Goal: Task Accomplishment & Management: Manage account settings

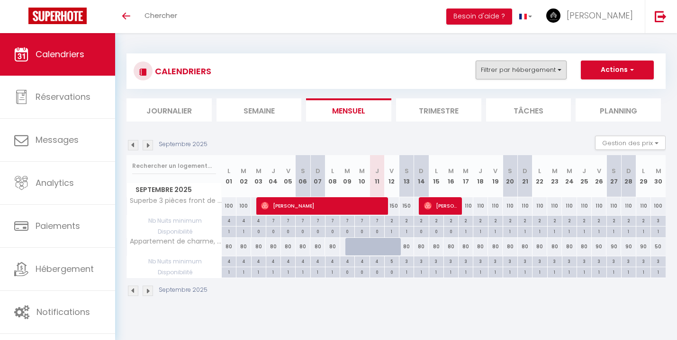
click at [547, 72] on button "Filtrer par hébergement" at bounding box center [520, 70] width 91 height 19
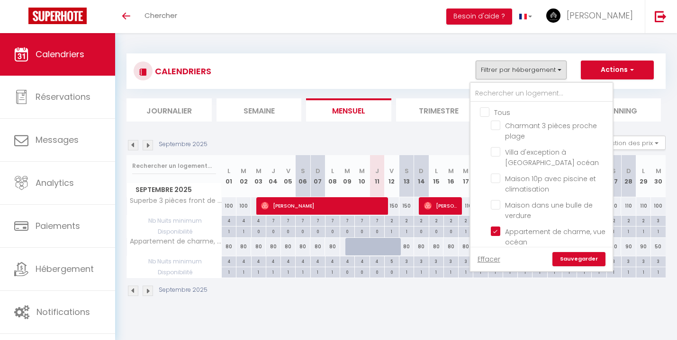
click at [487, 112] on input "Tous" at bounding box center [551, 111] width 142 height 9
checkbox input "true"
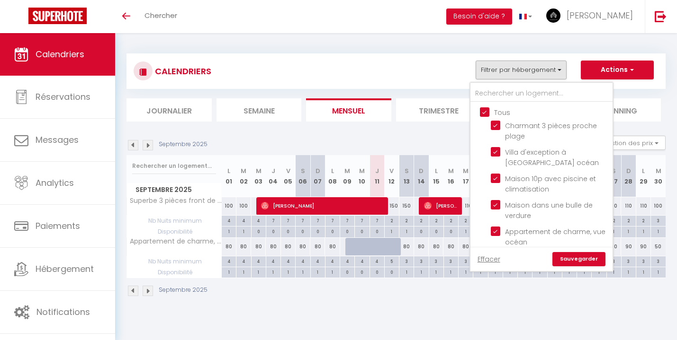
checkbox input "true"
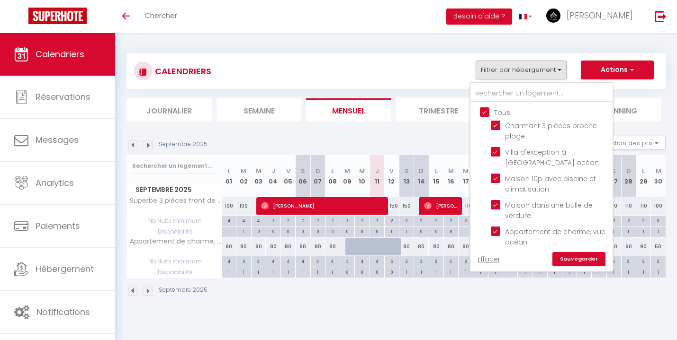
checkbox input "true"
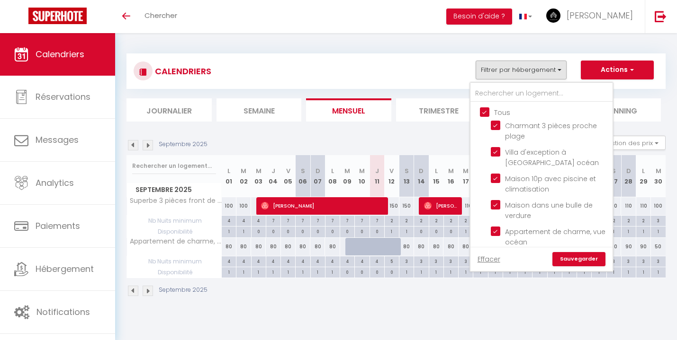
checkbox input "true"
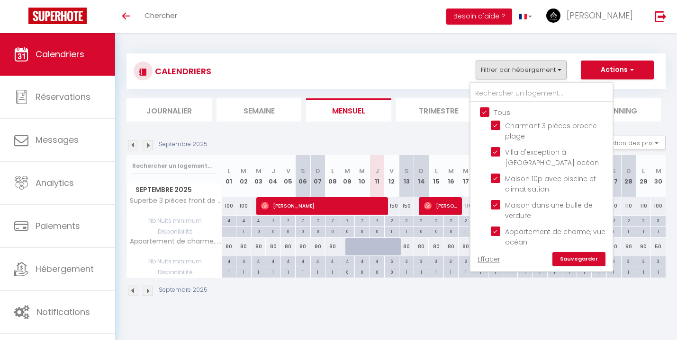
checkbox input "true"
click at [487, 112] on input "Tous" at bounding box center [551, 111] width 142 height 9
checkbox input "false"
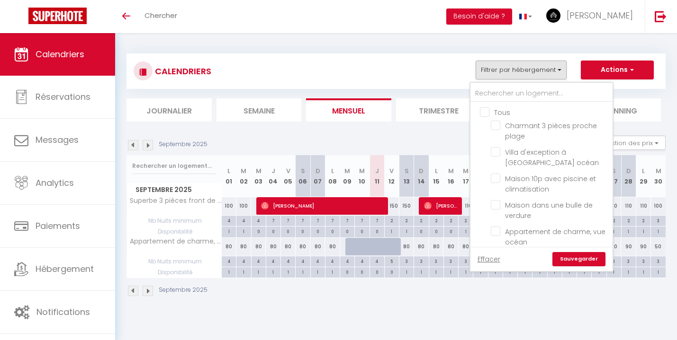
checkbox input "false"
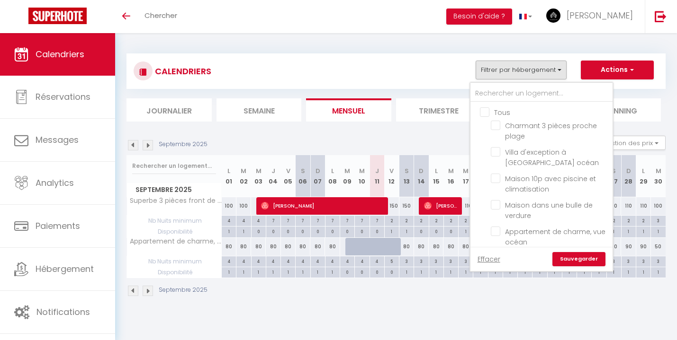
checkbox input "false"
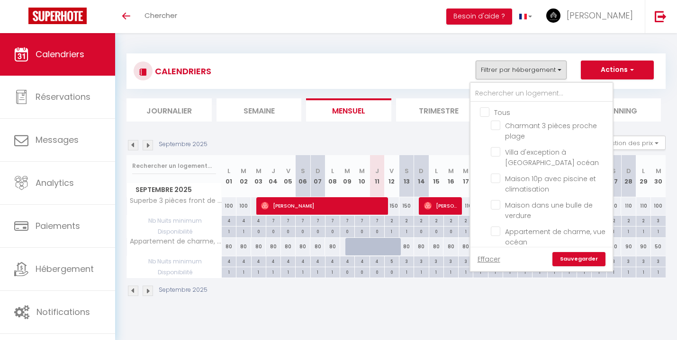
checkbox input "false"
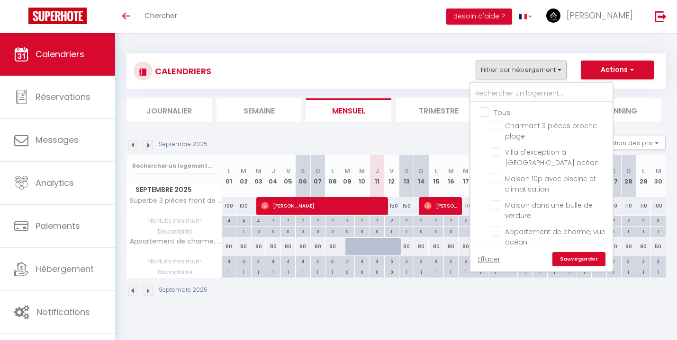
checkbox input "false"
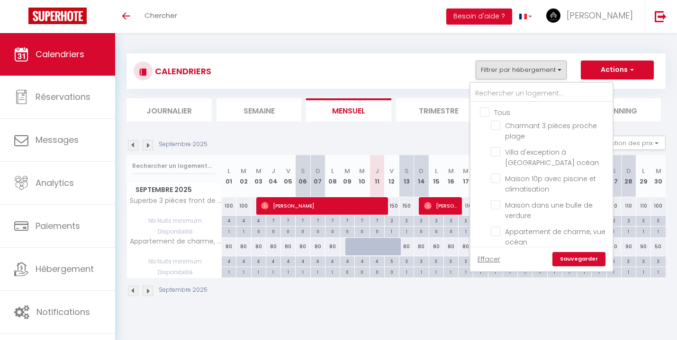
checkbox input "false"
click at [511, 157] on span "Villa d'exception à [GEOGRAPHIC_DATA] océan" at bounding box center [552, 158] width 94 height 20
click at [511, 157] on input "Villa d'exception à [GEOGRAPHIC_DATA] océan" at bounding box center [550, 151] width 118 height 9
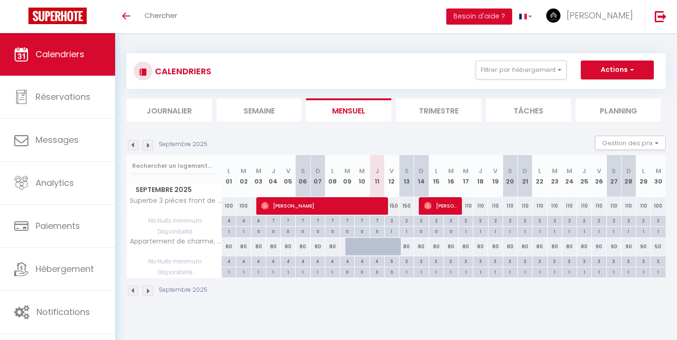
drag, startPoint x: 515, startPoint y: 74, endPoint x: 514, endPoint y: 79, distance: 5.2
click at [515, 73] on button "Filtrer par hébergement" at bounding box center [520, 70] width 91 height 19
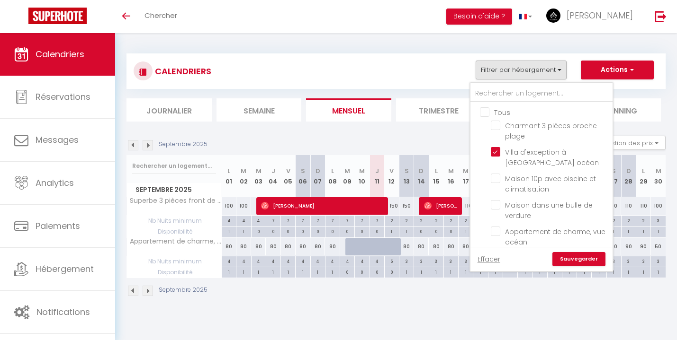
click at [570, 257] on link "Sauvegarder" at bounding box center [578, 259] width 53 height 14
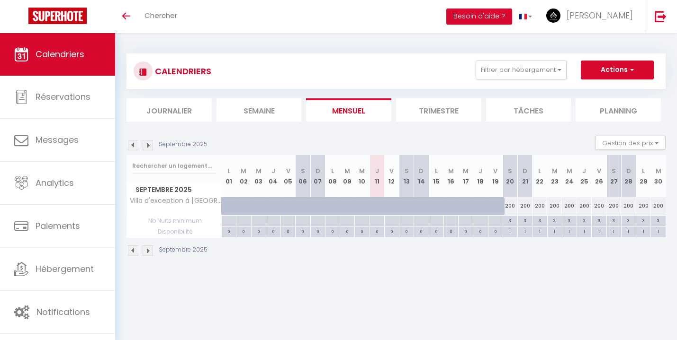
click at [626, 205] on div "200" at bounding box center [628, 206] width 15 height 18
type input "200"
type input "Dim 28 Septembre 2025"
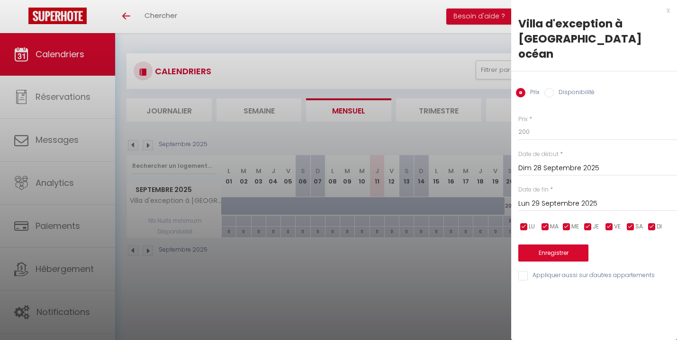
click at [563, 198] on input "Lun 29 Septembre 2025" at bounding box center [597, 204] width 159 height 12
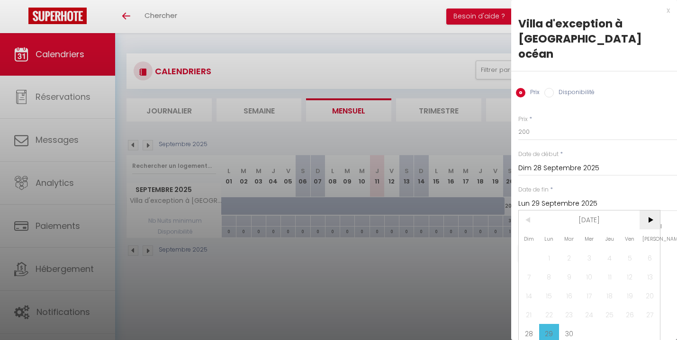
click at [653, 211] on span ">" at bounding box center [649, 220] width 20 height 19
click at [655, 249] on span "4" at bounding box center [649, 258] width 20 height 19
type input "[DATE]"
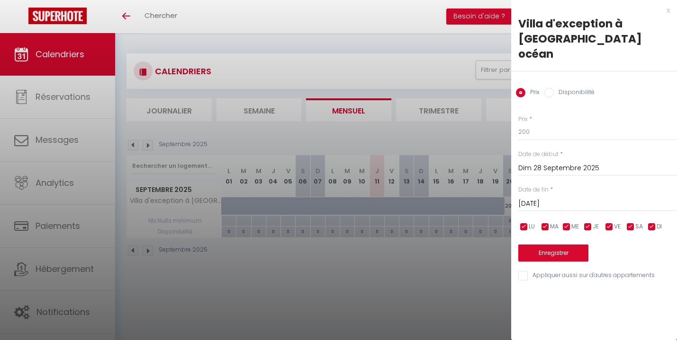
click at [553, 88] on input "Disponibilité" at bounding box center [548, 92] width 9 height 9
radio input "true"
radio input "false"
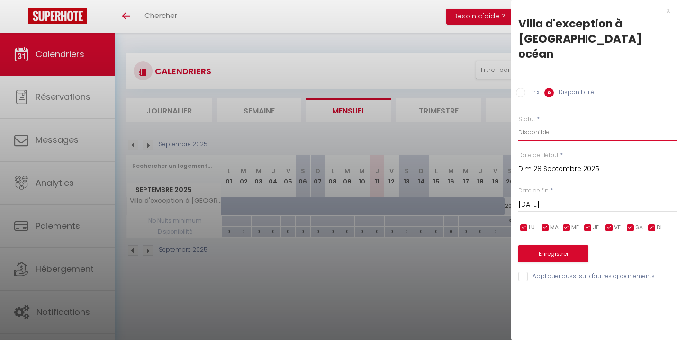
select select "0"
click at [553, 246] on button "Enregistrer" at bounding box center [553, 254] width 70 height 17
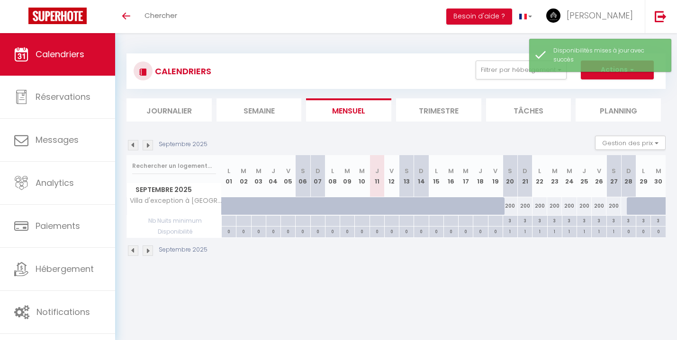
click at [147, 144] on img at bounding box center [148, 145] width 10 height 10
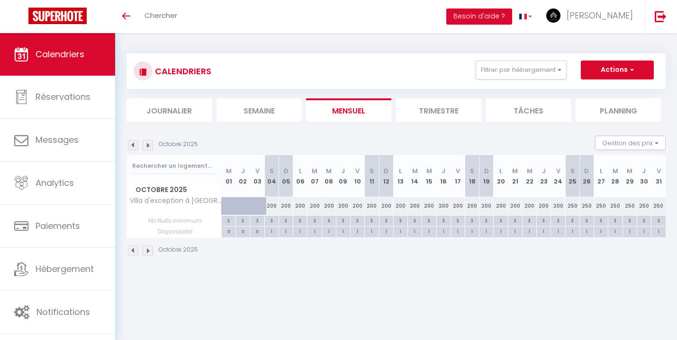
click at [146, 143] on img at bounding box center [148, 145] width 10 height 10
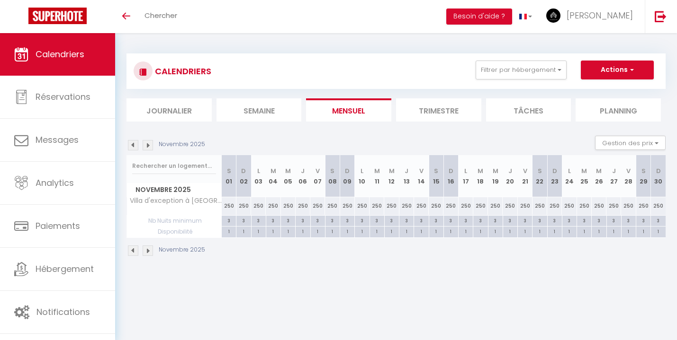
click at [135, 144] on img at bounding box center [133, 145] width 10 height 10
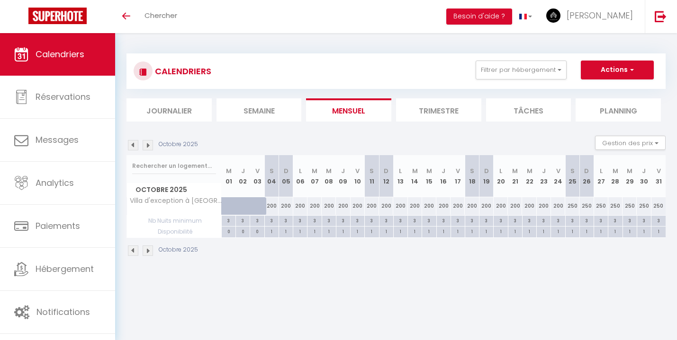
click at [568, 206] on div "250" at bounding box center [572, 206] width 14 height 18
select select "1"
type input "[DATE]"
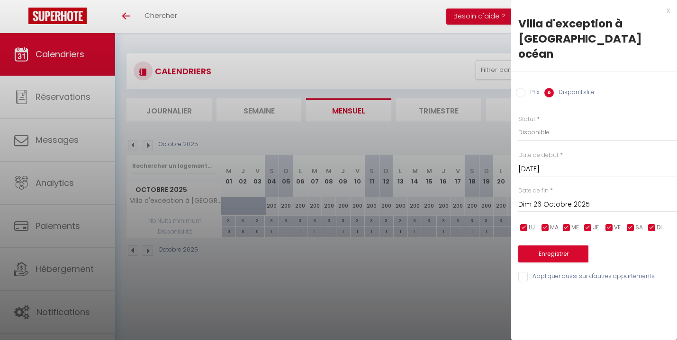
click at [546, 199] on input "Dim 26 Octobre 2025" at bounding box center [597, 205] width 159 height 12
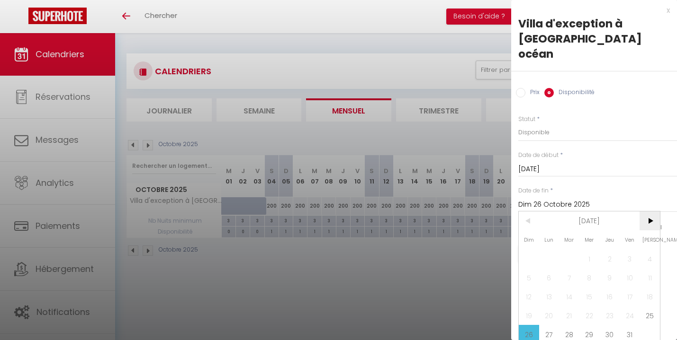
click at [649, 212] on span ">" at bounding box center [649, 221] width 20 height 19
type input "[DATE]"
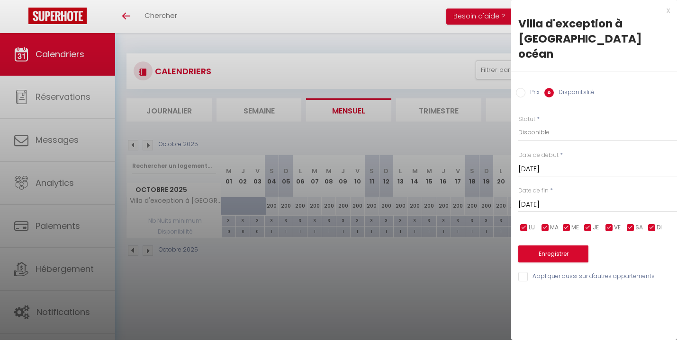
click at [521, 88] on input "Prix" at bounding box center [520, 92] width 9 height 9
radio input "true"
radio input "false"
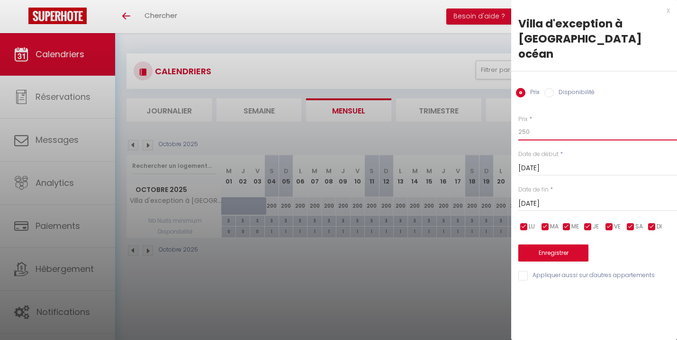
click at [541, 124] on input "250" at bounding box center [597, 132] width 159 height 17
type input "200"
click at [552, 245] on button "Enregistrer" at bounding box center [553, 253] width 70 height 17
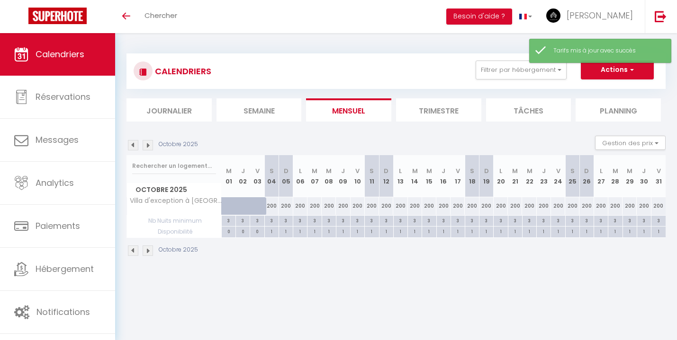
click at [148, 144] on img at bounding box center [148, 145] width 10 height 10
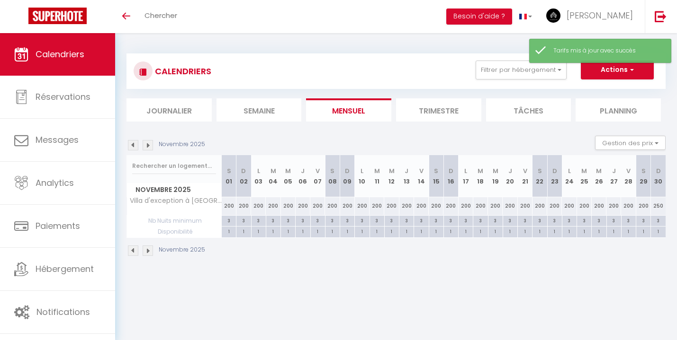
click at [148, 144] on img at bounding box center [148, 145] width 10 height 10
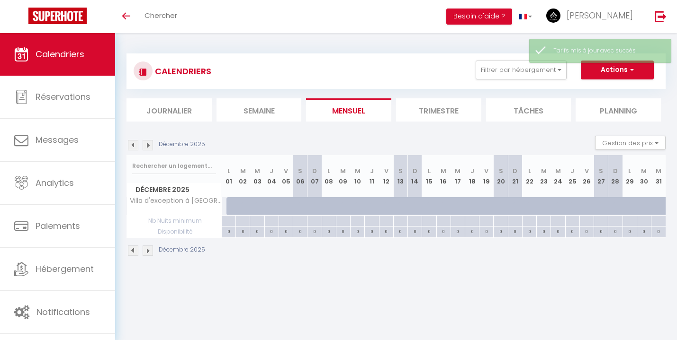
click at [145, 144] on img at bounding box center [148, 145] width 10 height 10
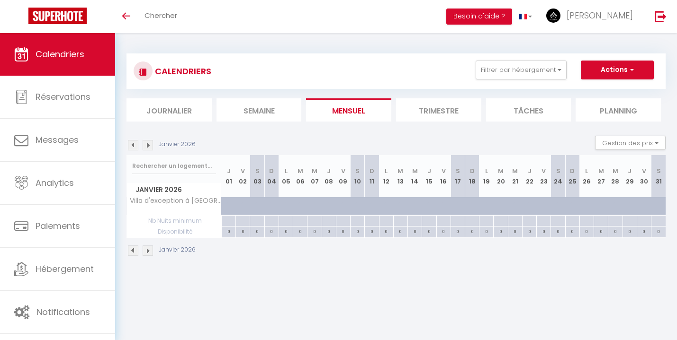
click at [145, 144] on img at bounding box center [148, 145] width 10 height 10
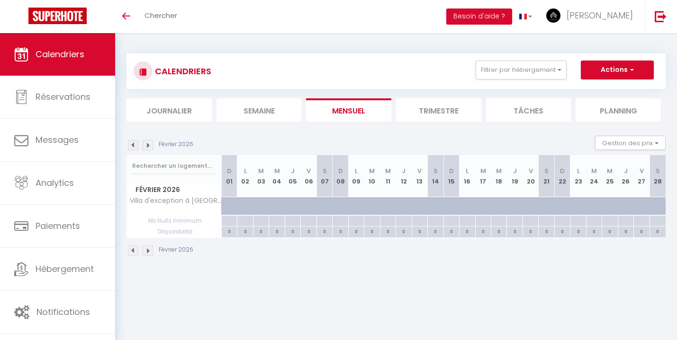
click at [145, 144] on img at bounding box center [148, 145] width 10 height 10
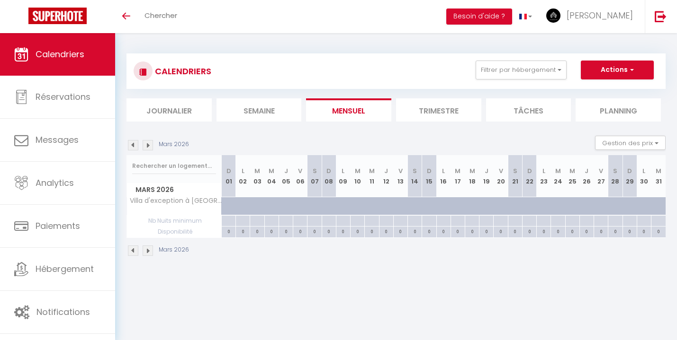
click at [130, 143] on img at bounding box center [133, 145] width 10 height 10
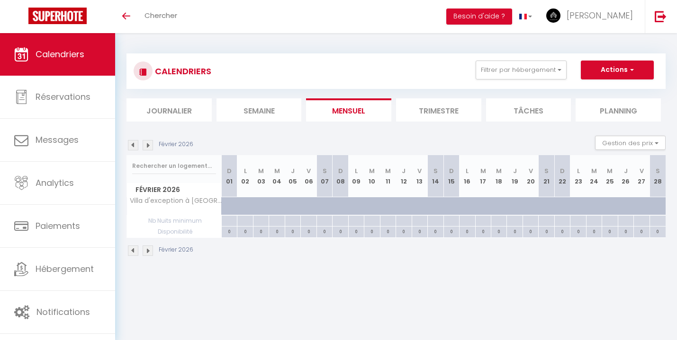
click at [130, 143] on img at bounding box center [133, 145] width 10 height 10
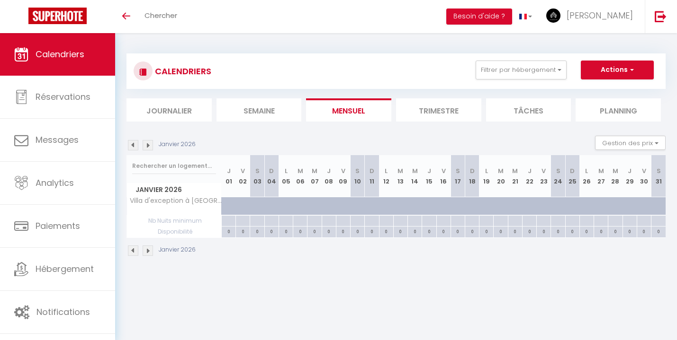
click at [130, 143] on img at bounding box center [133, 145] width 10 height 10
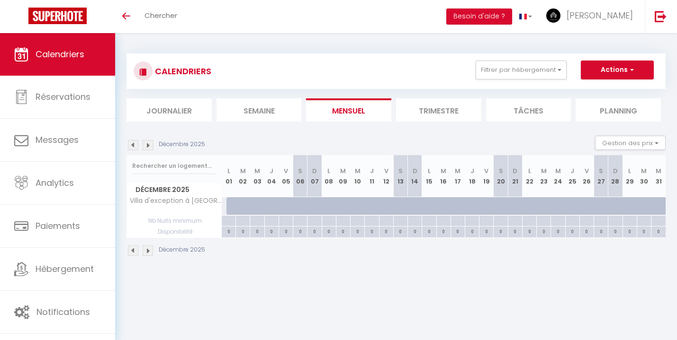
click at [130, 143] on img at bounding box center [133, 145] width 10 height 10
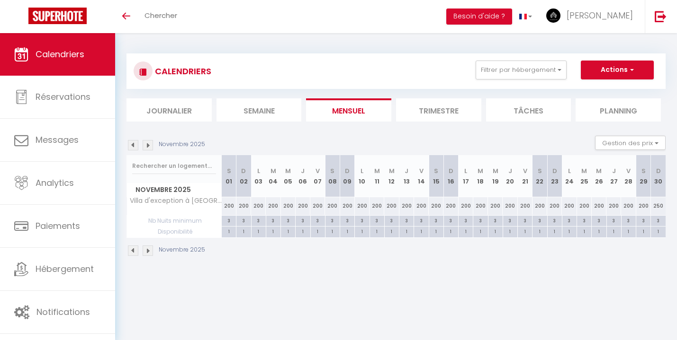
click at [135, 143] on img at bounding box center [133, 145] width 10 height 10
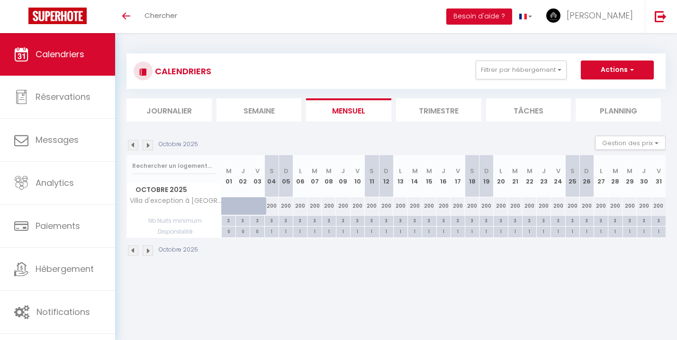
click at [135, 143] on img at bounding box center [133, 145] width 10 height 10
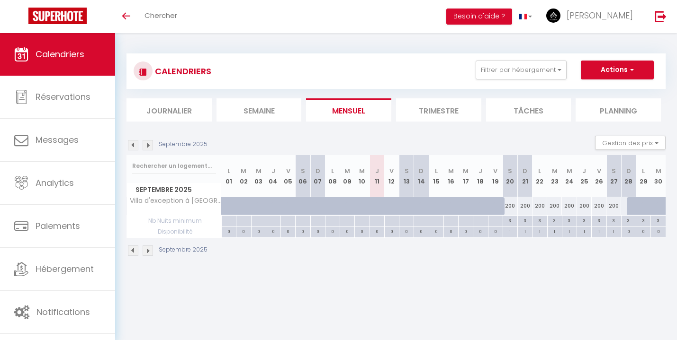
click at [511, 204] on div "200" at bounding box center [509, 206] width 15 height 18
type input "200"
type input "Sam 20 Septembre 2025"
type input "Dim 21 Septembre 2025"
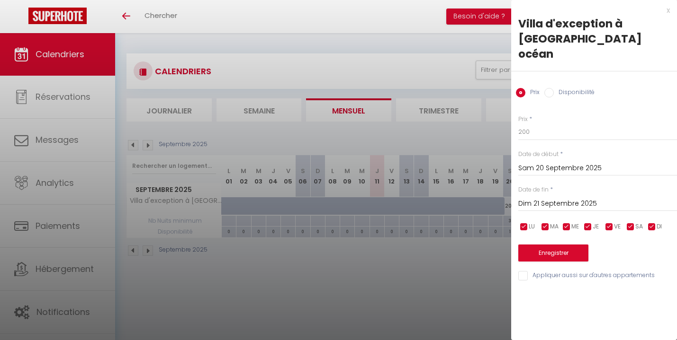
click at [432, 285] on div at bounding box center [338, 170] width 677 height 340
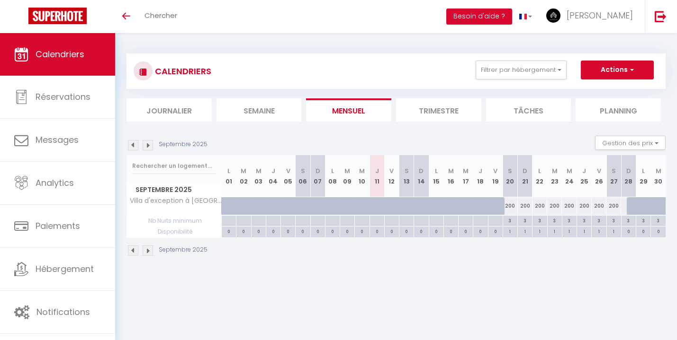
click at [507, 201] on div "200" at bounding box center [509, 206] width 15 height 18
type input "200"
type input "Sam 20 Septembre 2025"
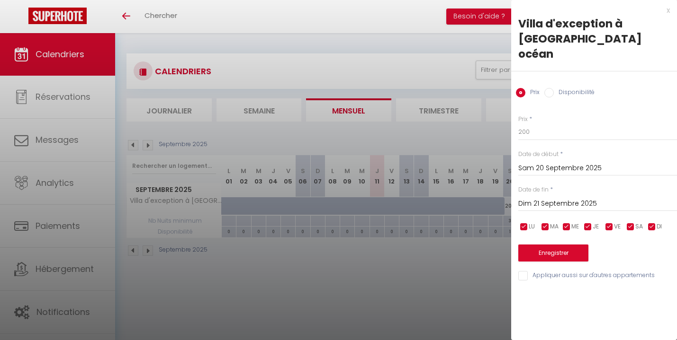
click at [547, 198] on input "Dim 21 Septembre 2025" at bounding box center [597, 204] width 159 height 12
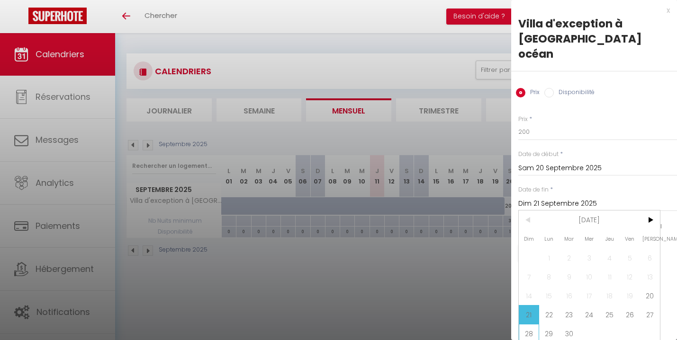
click at [529, 324] on span "28" at bounding box center [529, 333] width 20 height 19
type input "Dim 28 Septembre 2025"
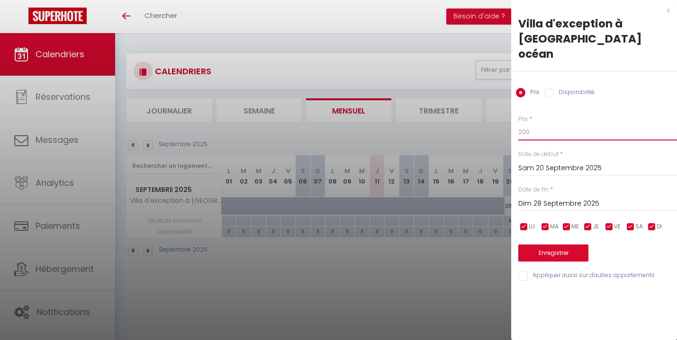
click at [553, 124] on input "200" at bounding box center [597, 132] width 159 height 17
type input "180"
click at [552, 245] on button "Enregistrer" at bounding box center [553, 253] width 70 height 17
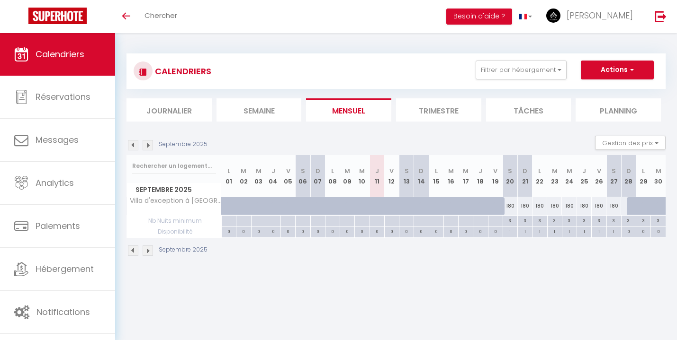
click at [393, 100] on ul "Journalier [GEOGRAPHIC_DATA] Mensuel Trimestre Tâches Planning" at bounding box center [395, 109] width 539 height 23
click at [131, 145] on img at bounding box center [133, 145] width 10 height 10
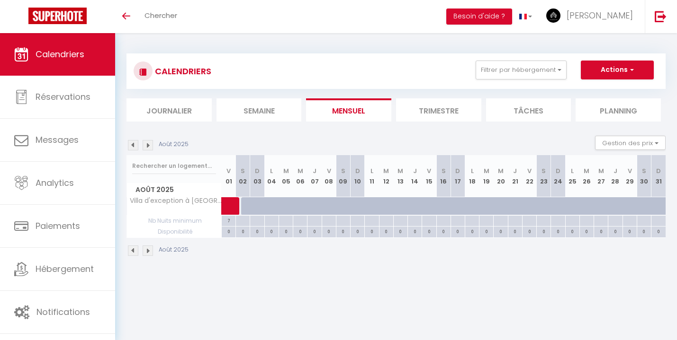
click at [131, 145] on img at bounding box center [133, 145] width 10 height 10
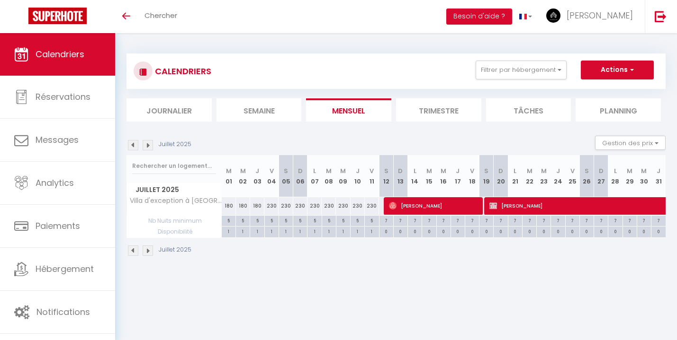
click at [150, 144] on img at bounding box center [148, 145] width 10 height 10
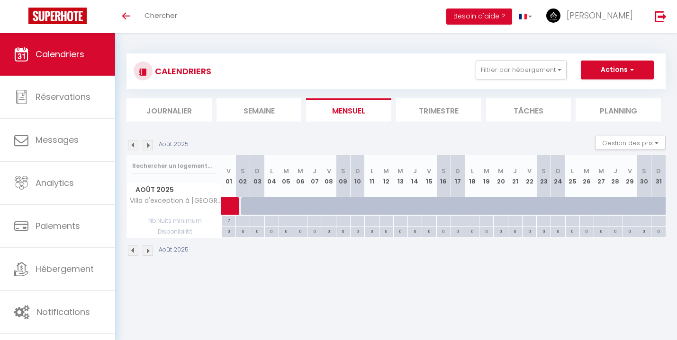
click at [150, 144] on img at bounding box center [148, 145] width 10 height 10
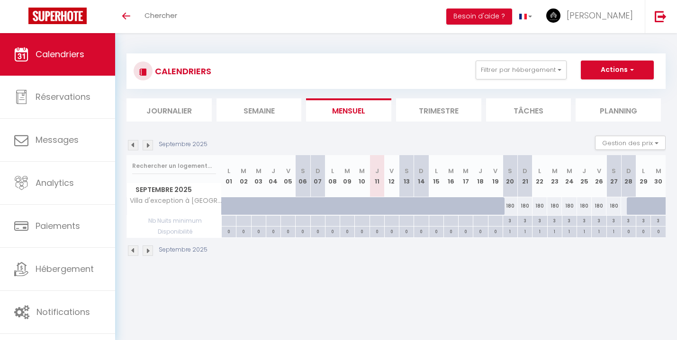
click at [148, 146] on img at bounding box center [148, 145] width 10 height 10
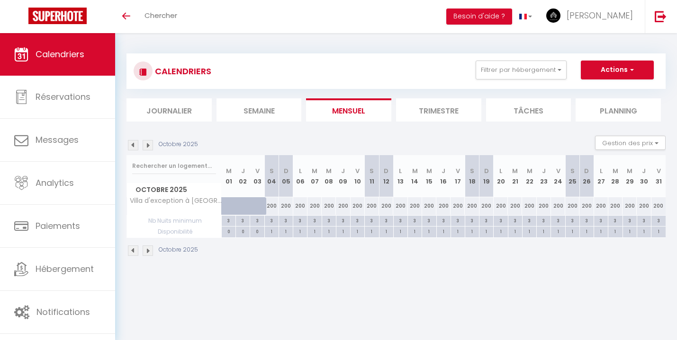
click at [152, 146] on img at bounding box center [148, 145] width 10 height 10
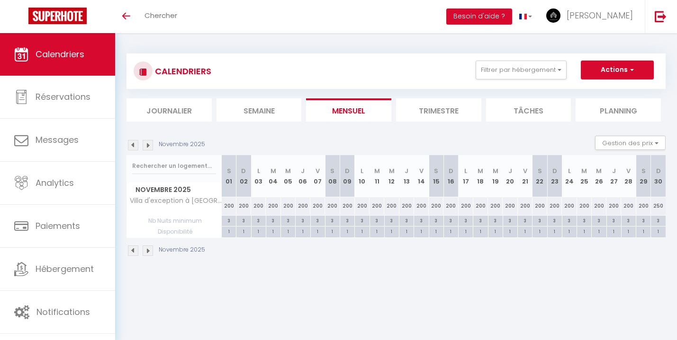
click at [148, 144] on img at bounding box center [148, 145] width 10 height 10
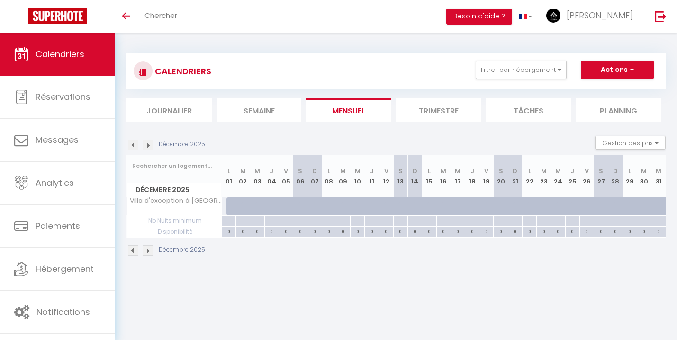
click at [134, 145] on img at bounding box center [133, 145] width 10 height 10
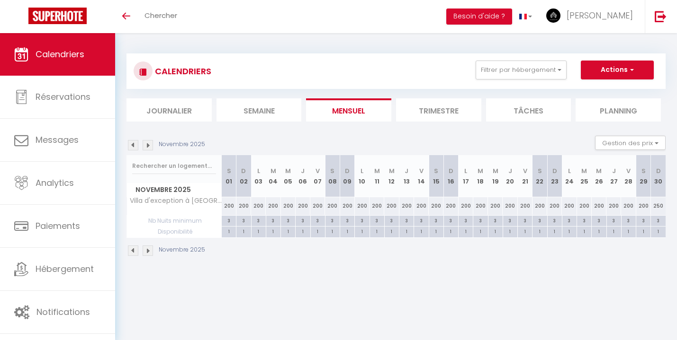
click at [134, 145] on img at bounding box center [133, 145] width 10 height 10
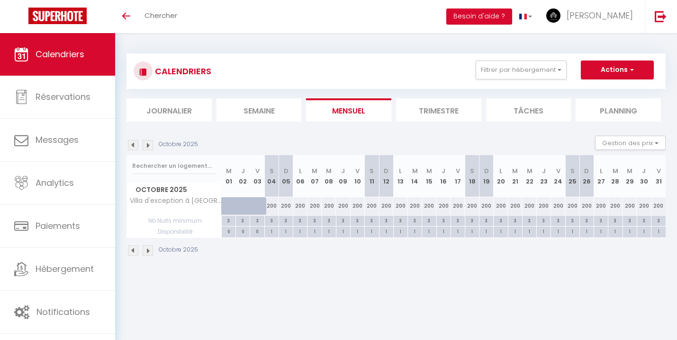
click at [145, 145] on img at bounding box center [148, 145] width 10 height 10
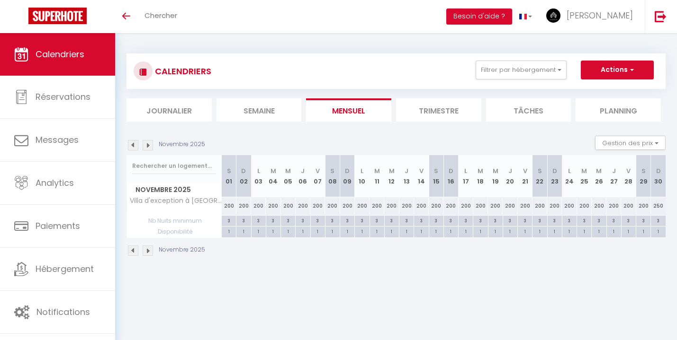
click at [134, 143] on img at bounding box center [133, 145] width 10 height 10
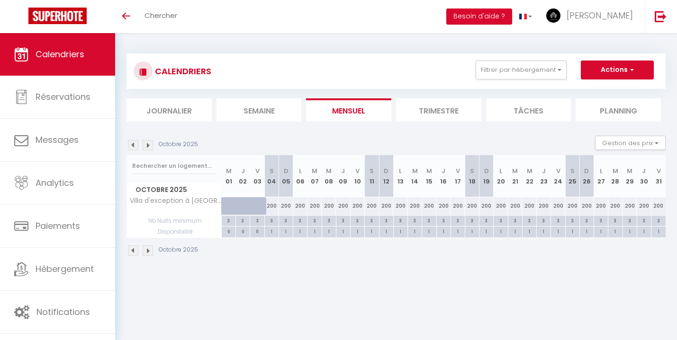
click at [146, 143] on img at bounding box center [148, 145] width 10 height 10
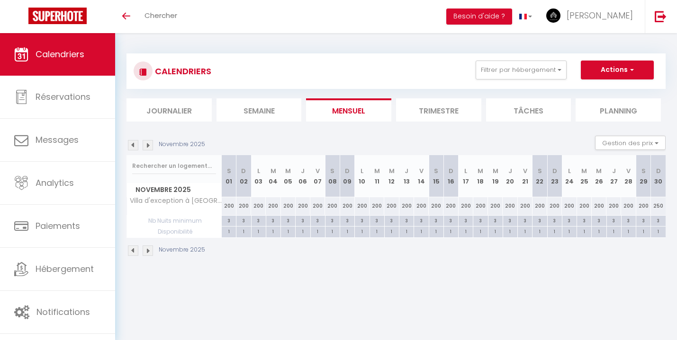
click at [152, 146] on img at bounding box center [148, 145] width 10 height 10
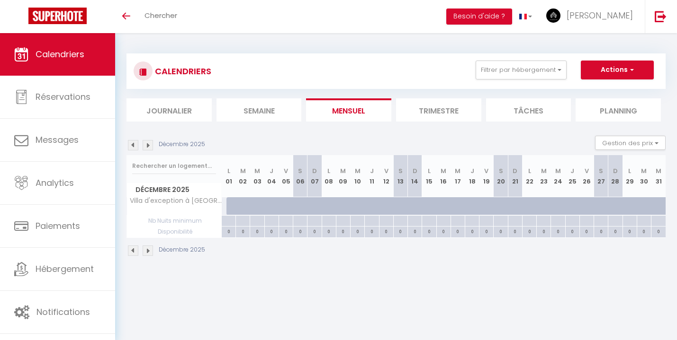
click at [370, 61] on div "CALENDRIERS Filtrer par hébergement Tous Charmant 3 pièces proche plage Villa d…" at bounding box center [396, 71] width 525 height 21
click at [136, 142] on img at bounding box center [133, 145] width 10 height 10
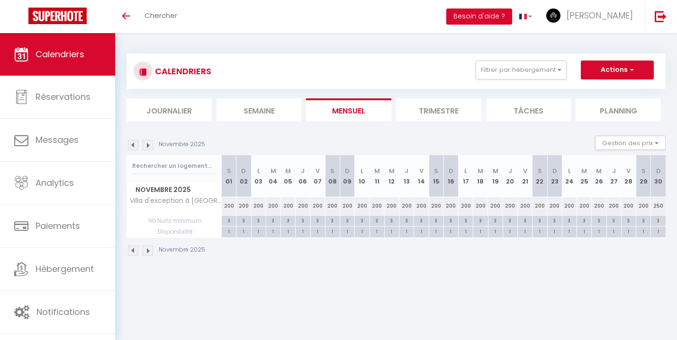
click at [134, 145] on img at bounding box center [133, 145] width 10 height 10
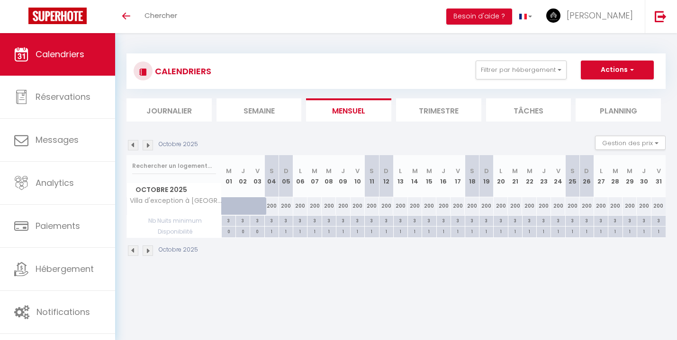
click at [384, 57] on div "CALENDRIERS Filtrer par hébergement Tous Charmant 3 pièces proche plage Villa d…" at bounding box center [395, 72] width 539 height 36
